Goal: Task Accomplishment & Management: Complete application form

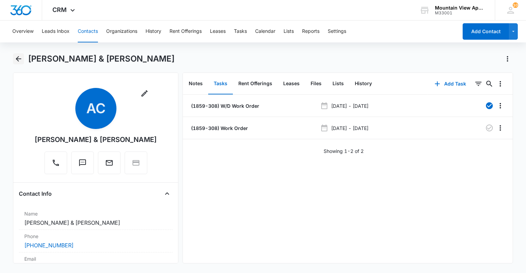
click at [18, 60] on icon "Back" at bounding box center [18, 58] width 5 height 5
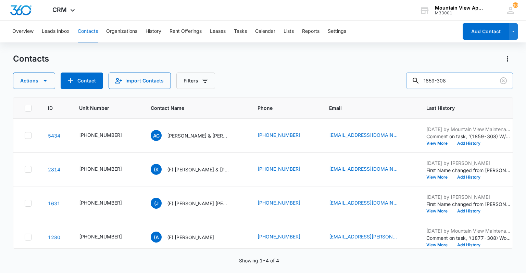
click at [470, 84] on input "1859-308" at bounding box center [459, 81] width 107 height 16
type input "1805-105"
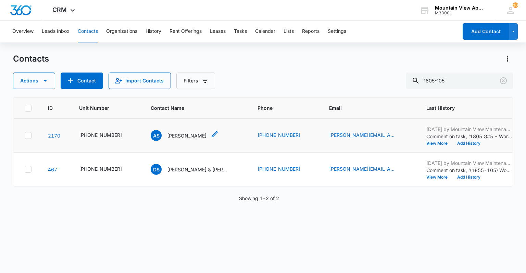
click at [189, 135] on p "[PERSON_NAME]" at bounding box center [186, 135] width 39 height 7
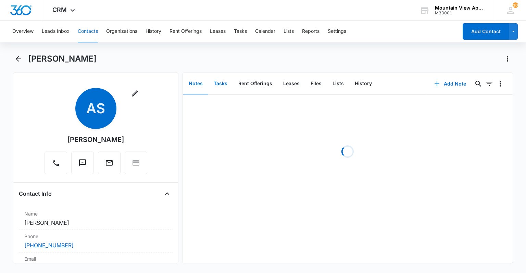
click at [220, 85] on button "Tasks" at bounding box center [220, 83] width 25 height 21
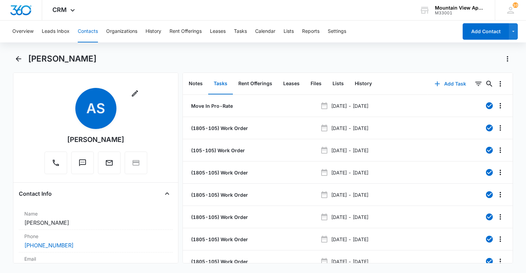
click at [447, 86] on button "Add Task" at bounding box center [450, 84] width 45 height 16
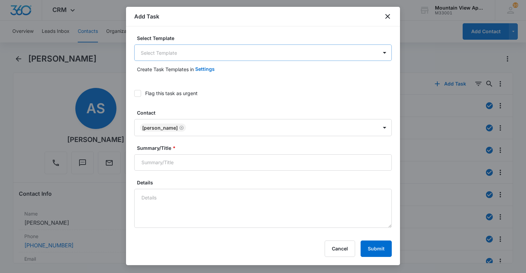
click at [184, 57] on body "CRM Apps Reputation Websites Forms CRM Email Social Content Ads Intelligence Fi…" at bounding box center [263, 136] width 526 height 273
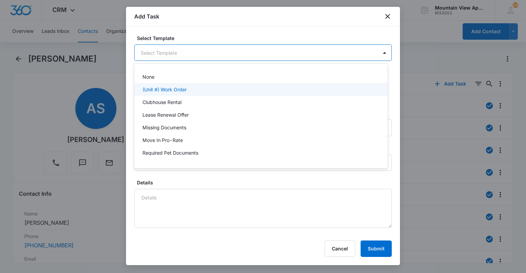
click at [187, 90] on div "(Unit #) Work Order" at bounding box center [260, 89] width 236 height 7
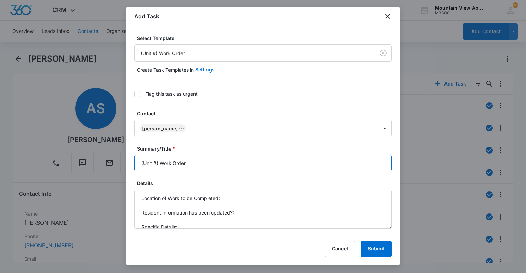
click at [157, 163] on input "(Unit #) Work Order" at bounding box center [262, 163] width 257 height 16
click at [155, 162] on input "(Unit #) Work Order" at bounding box center [262, 163] width 257 height 16
type input "(1805-10555555) Work Order"
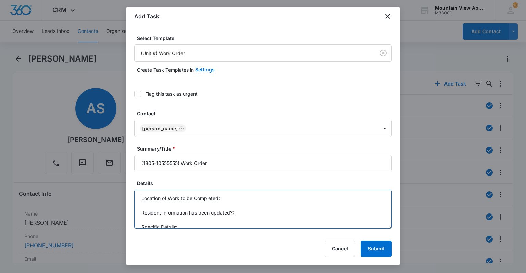
click at [251, 202] on textarea "Location of Work to be Completed: Resident Information has been updated?: Speci…" at bounding box center [262, 209] width 257 height 39
click at [250, 193] on textarea "Location of Work to be Completed: Resident Information has been updated?: Speci…" at bounding box center [262, 209] width 257 height 39
type textarea "Location of Work to be Completed: Kitchen. Resident Information has been update…"
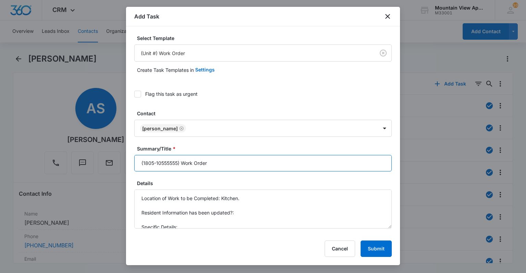
click at [178, 160] on input "(1805-10555555) Work Order" at bounding box center [262, 163] width 257 height 16
type input "(1805-105) Work Order"
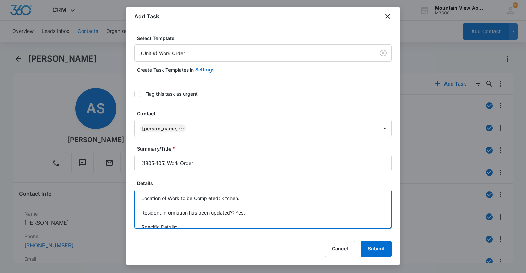
click at [255, 221] on textarea "Location of Work to be Completed: Kitchen. Resident Information has been update…" at bounding box center [262, 209] width 257 height 39
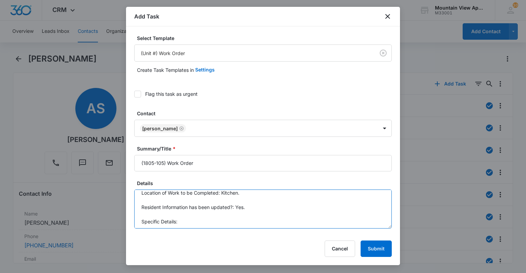
scroll to position [7, 0]
click at [257, 219] on textarea "Location of Work to be Completed: Kitchen. Resident Information has been update…" at bounding box center [262, 209] width 257 height 39
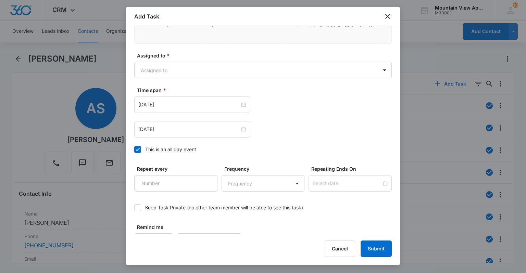
scroll to position [411, 0]
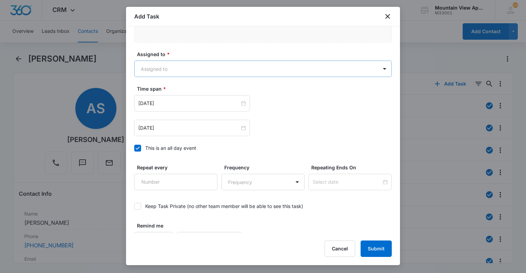
type textarea "Location of Work to be Completed: Kitchen. Resident Information has been update…"
click at [196, 67] on body "CRM Apps Reputation Websites Forms CRM Email Social Content Ads Intelligence Fi…" at bounding box center [263, 136] width 526 height 273
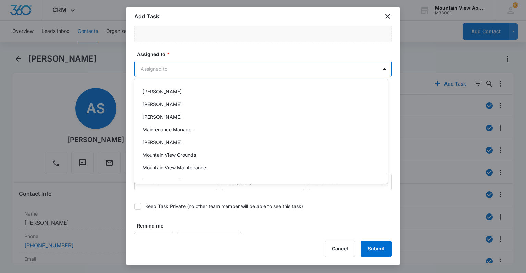
scroll to position [149, 0]
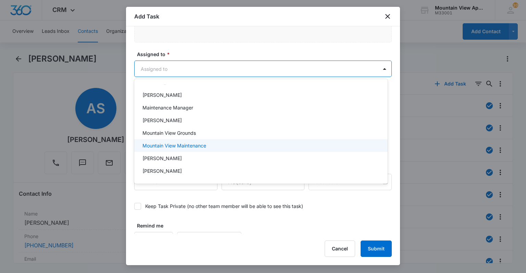
click at [211, 144] on div "Mountain View Maintenance" at bounding box center [260, 145] width 236 height 7
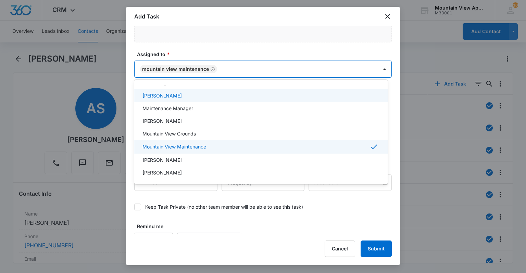
click at [241, 17] on div at bounding box center [263, 136] width 526 height 273
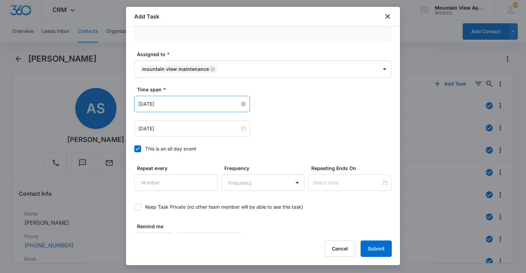
click at [162, 103] on input "[DATE]" at bounding box center [188, 104] width 101 height 8
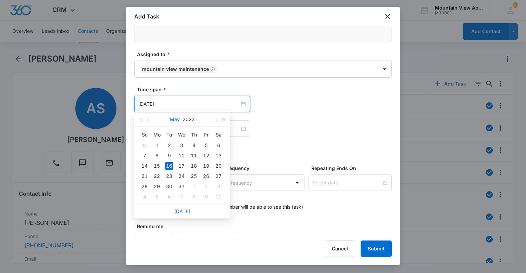
click at [175, 117] on button "May" at bounding box center [175, 120] width 10 height 14
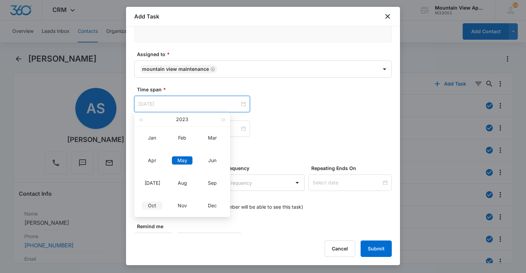
click at [148, 205] on div "Oct" at bounding box center [152, 206] width 21 height 8
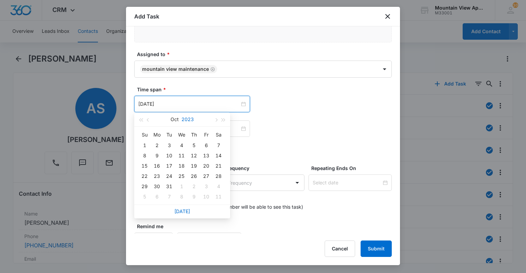
click at [193, 119] on button "2023" at bounding box center [187, 120] width 12 height 14
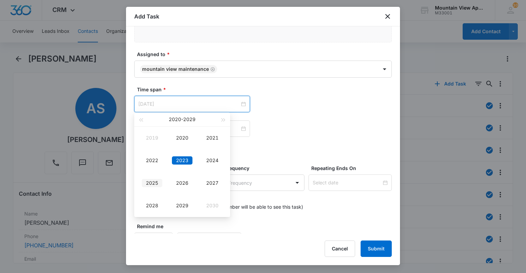
click at [153, 183] on div "2025" at bounding box center [152, 183] width 21 height 8
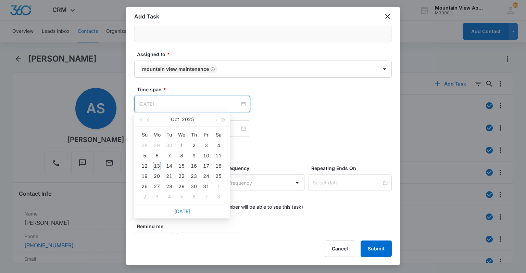
type input "[DATE]"
click at [157, 168] on div "13" at bounding box center [157, 166] width 8 height 8
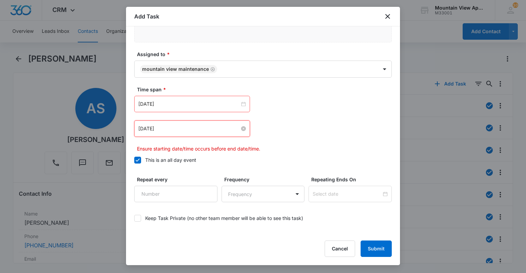
click at [170, 128] on input "[DATE]" at bounding box center [188, 129] width 101 height 8
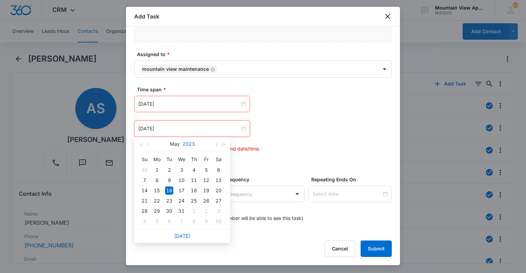
click at [189, 141] on button "2023" at bounding box center [188, 144] width 12 height 14
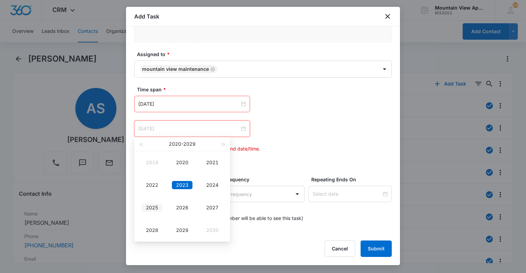
click at [147, 210] on div "2025" at bounding box center [152, 208] width 21 height 8
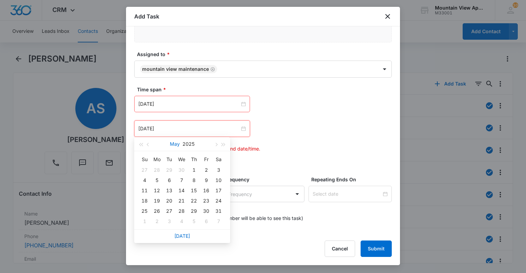
click at [174, 146] on button "May" at bounding box center [175, 144] width 10 height 14
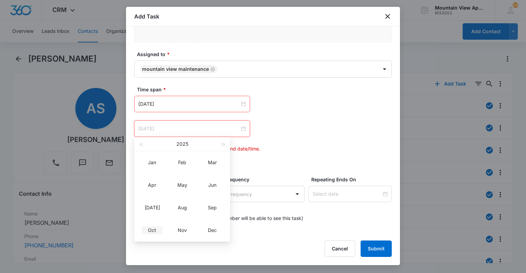
click at [154, 227] on div "Oct" at bounding box center [152, 230] width 21 height 8
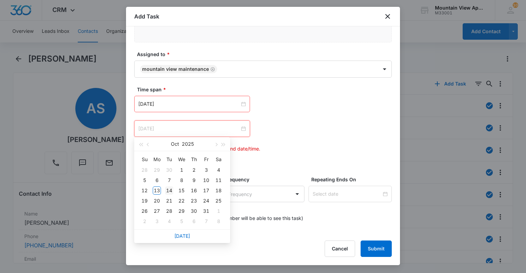
type input "[DATE]"
click at [171, 190] on div "14" at bounding box center [169, 191] width 8 height 8
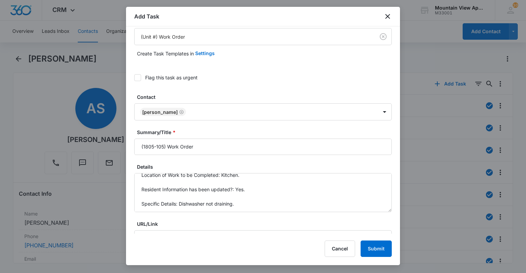
scroll to position [14, 0]
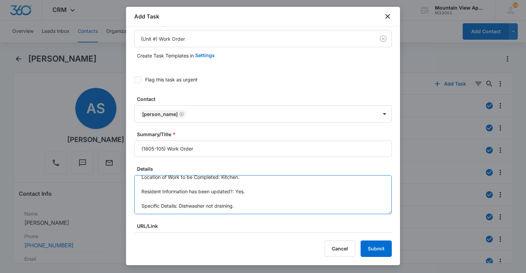
click at [273, 201] on textarea "Location of Work to be Completed: Kitchen. Resident Information has been update…" at bounding box center [262, 194] width 257 height 39
click at [262, 205] on textarea "Location of Work to be Completed: Kitchen. Resident Information has been update…" at bounding box center [262, 194] width 257 height 39
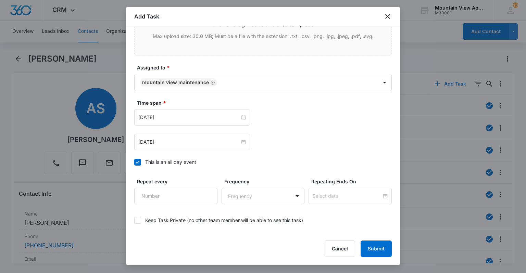
scroll to position [425, 0]
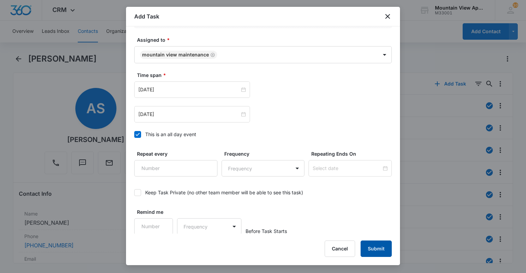
type textarea "Location of Work to be Completed: Kitchen. Resident Information has been update…"
click at [375, 252] on button "Submit" at bounding box center [376, 249] width 31 height 16
